Goal: Check status

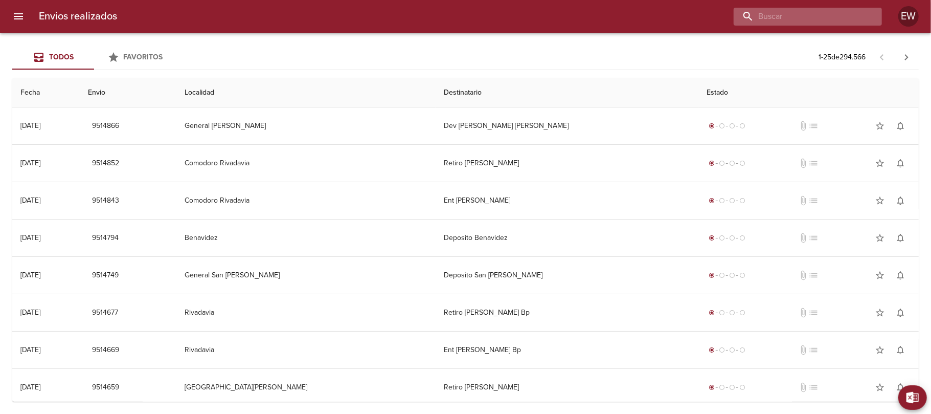
click at [826, 13] on input "buscar" at bounding box center [799, 17] width 131 height 18
paste input "[PERSON_NAME] BP WS"
type input "[PERSON_NAME] BP WS"
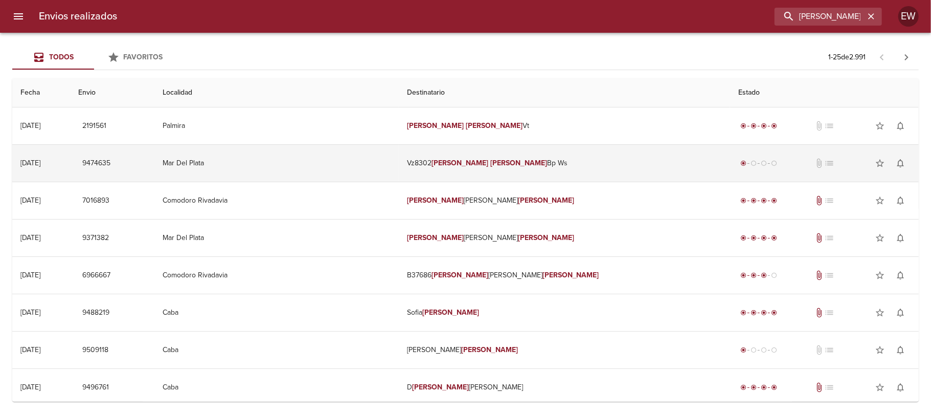
click at [546, 153] on td "Vz8302 [PERSON_NAME] Bp Ws" at bounding box center [564, 163] width 331 height 37
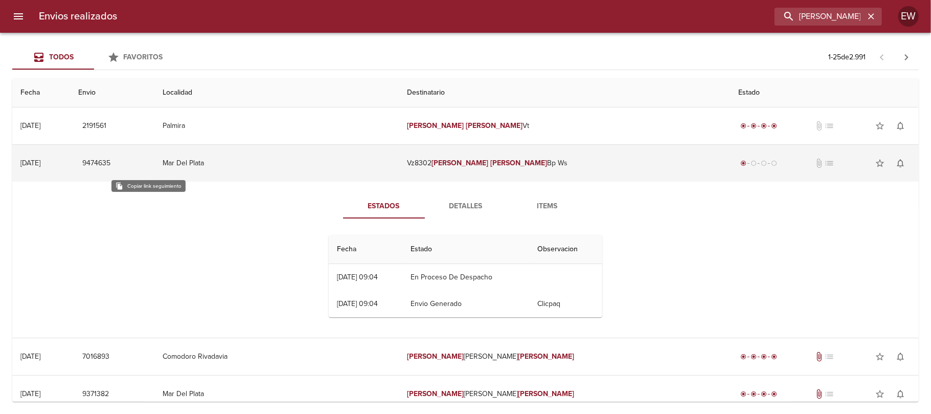
click at [110, 165] on span "9474635" at bounding box center [96, 163] width 28 height 13
click at [399, 160] on td "Mar Del Plata" at bounding box center [276, 163] width 244 height 37
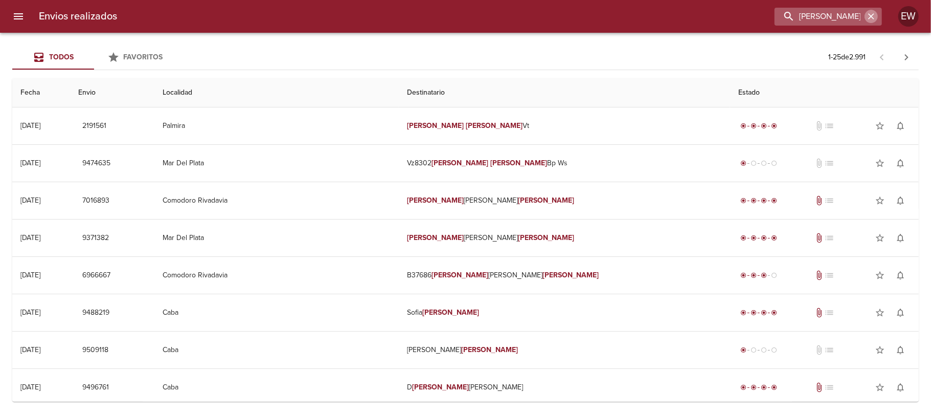
click at [870, 14] on icon "button" at bounding box center [871, 16] width 10 height 10
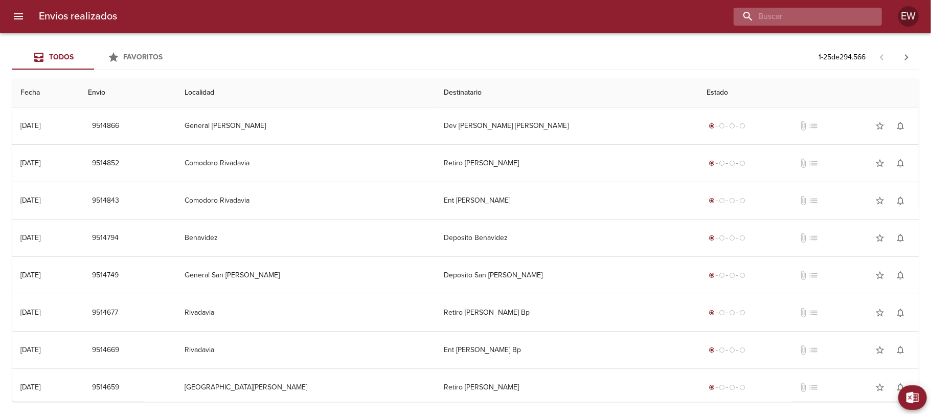
click at [815, 16] on input "buscar" at bounding box center [799, 17] width 131 height 18
paste input "[URL][DOMAIN_NAME]"
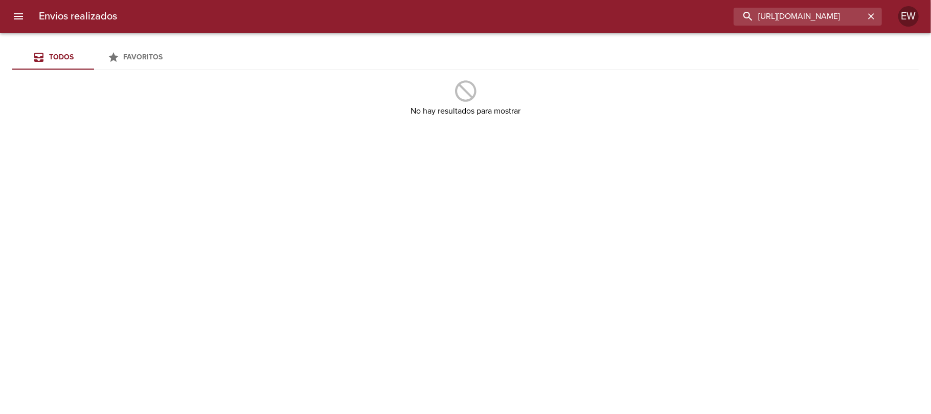
drag, startPoint x: 829, startPoint y: 15, endPoint x: 698, endPoint y: 33, distance: 132.6
click at [698, 0] on div "Envios realizados [URL][DOMAIN_NAME] EW Todos Favoritos No hay resultados para …" at bounding box center [465, 0] width 931 height 0
type input "9474635"
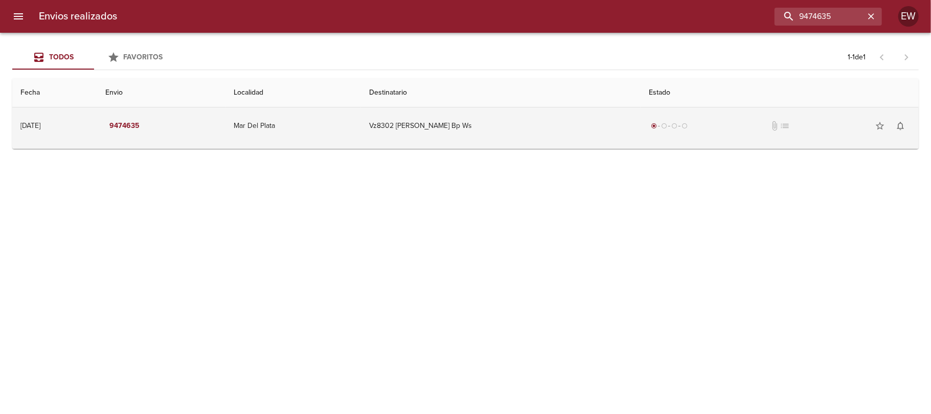
click at [554, 133] on td "Vz8302 [PERSON_NAME] Bp Ws" at bounding box center [501, 125] width 280 height 37
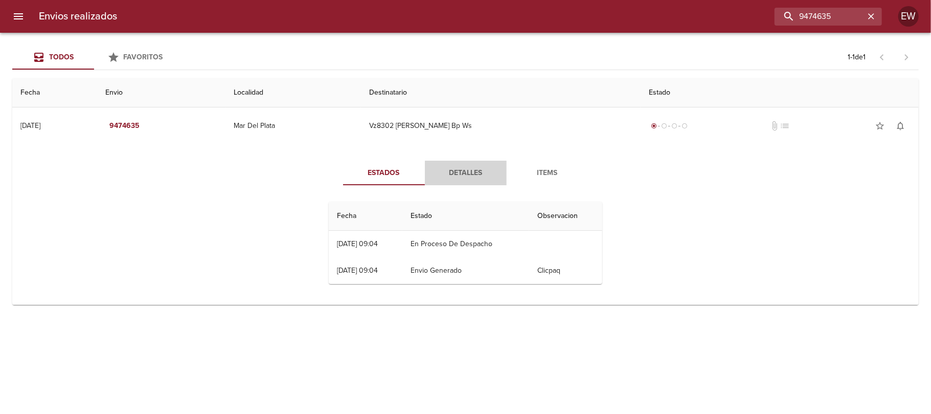
click at [469, 170] on span "Detalles" at bounding box center [466, 173] width 70 height 13
